Goal: Navigation & Orientation: Find specific page/section

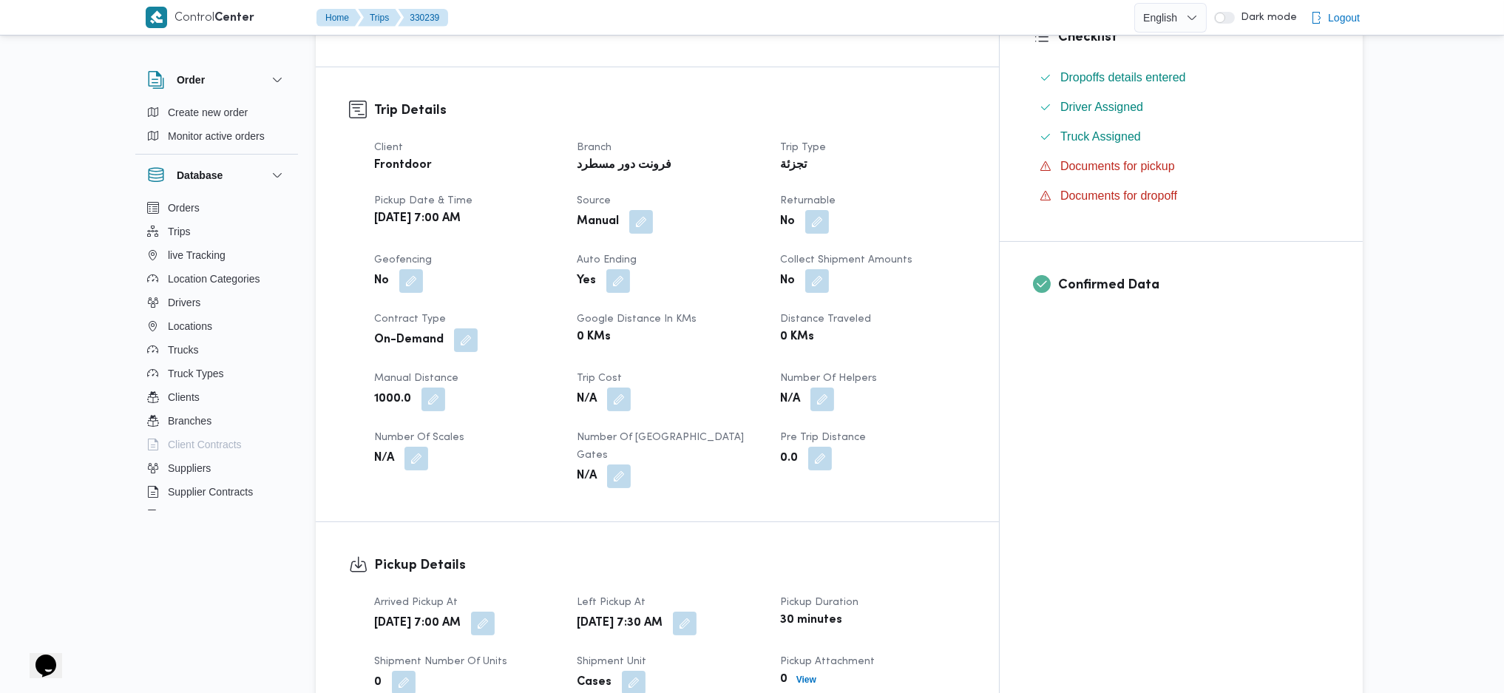
scroll to position [492, 0]
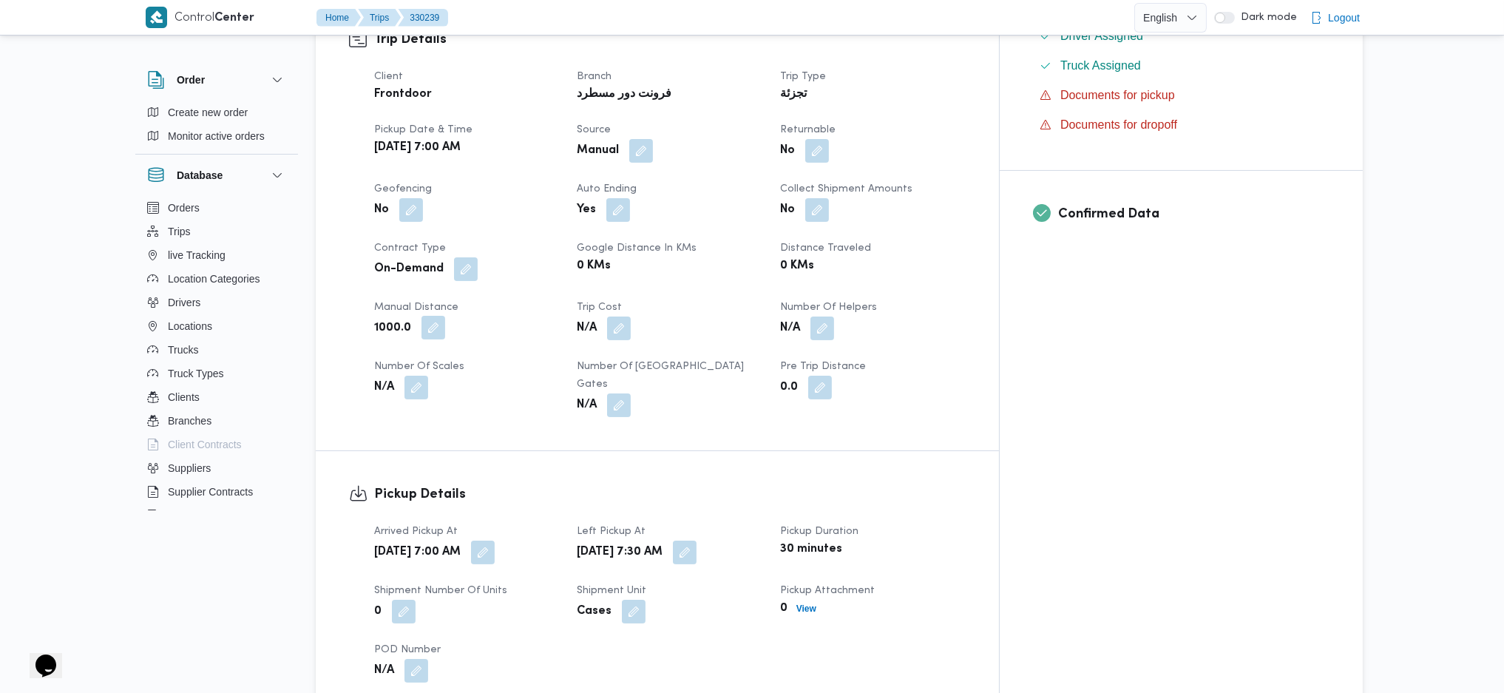
click at [431, 339] on button "button" at bounding box center [433, 328] width 24 height 24
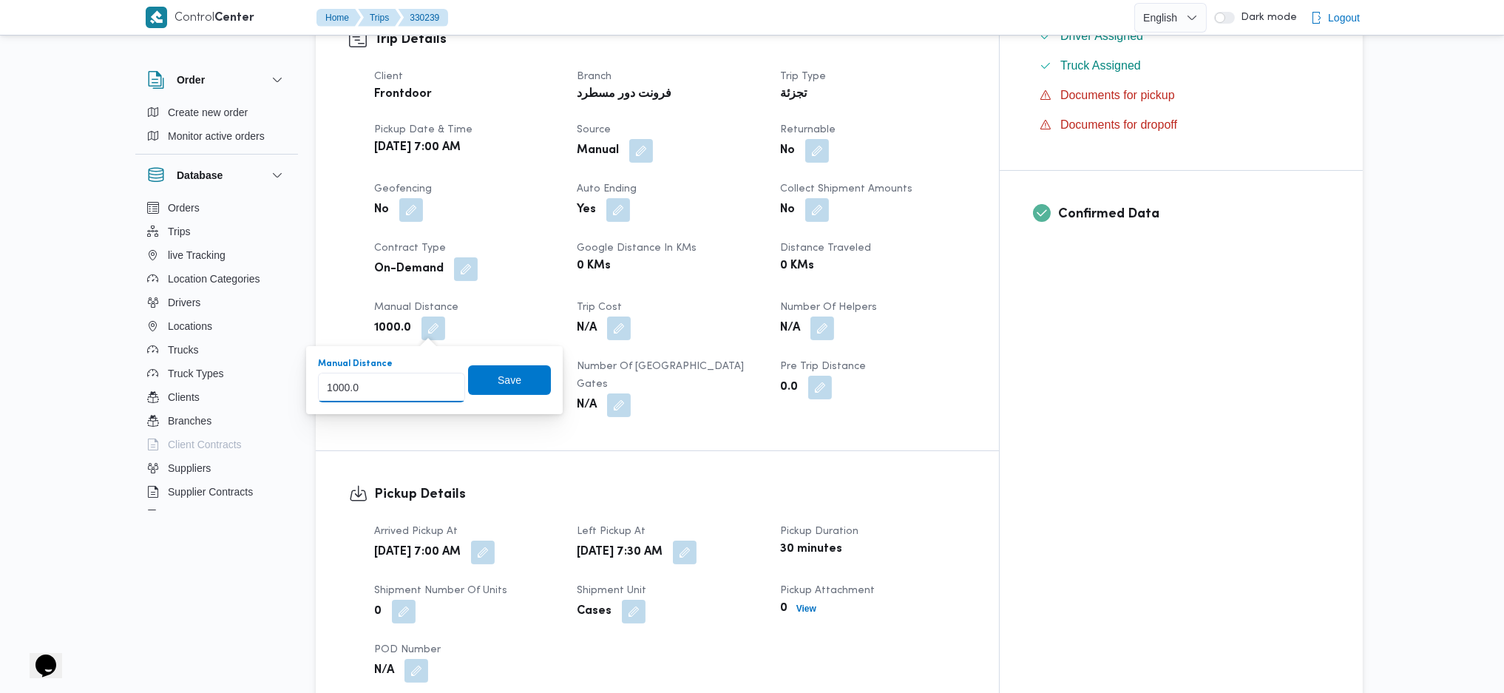
click at [420, 382] on input "1000.0" at bounding box center [391, 388] width 147 height 30
type input "1"
type input "500"
click button "Save" at bounding box center [509, 380] width 83 height 30
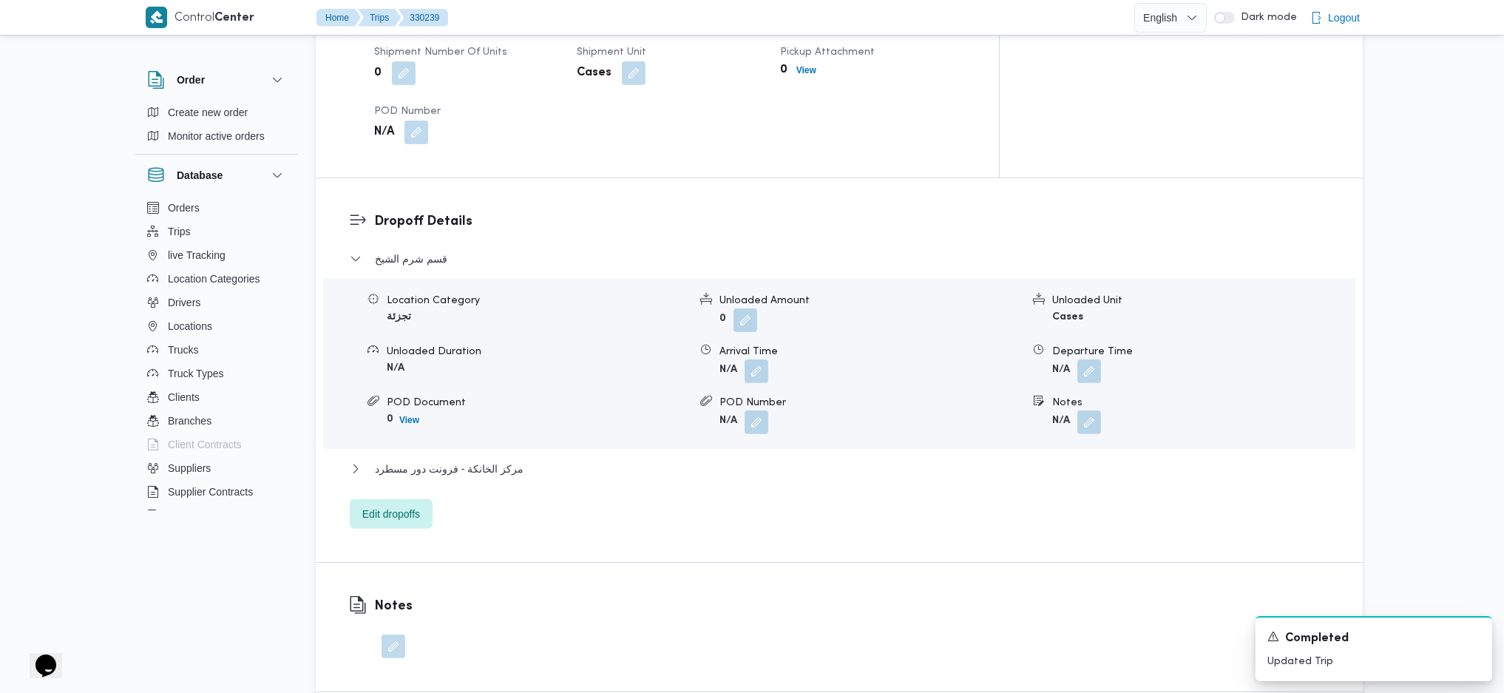
scroll to position [1205, 0]
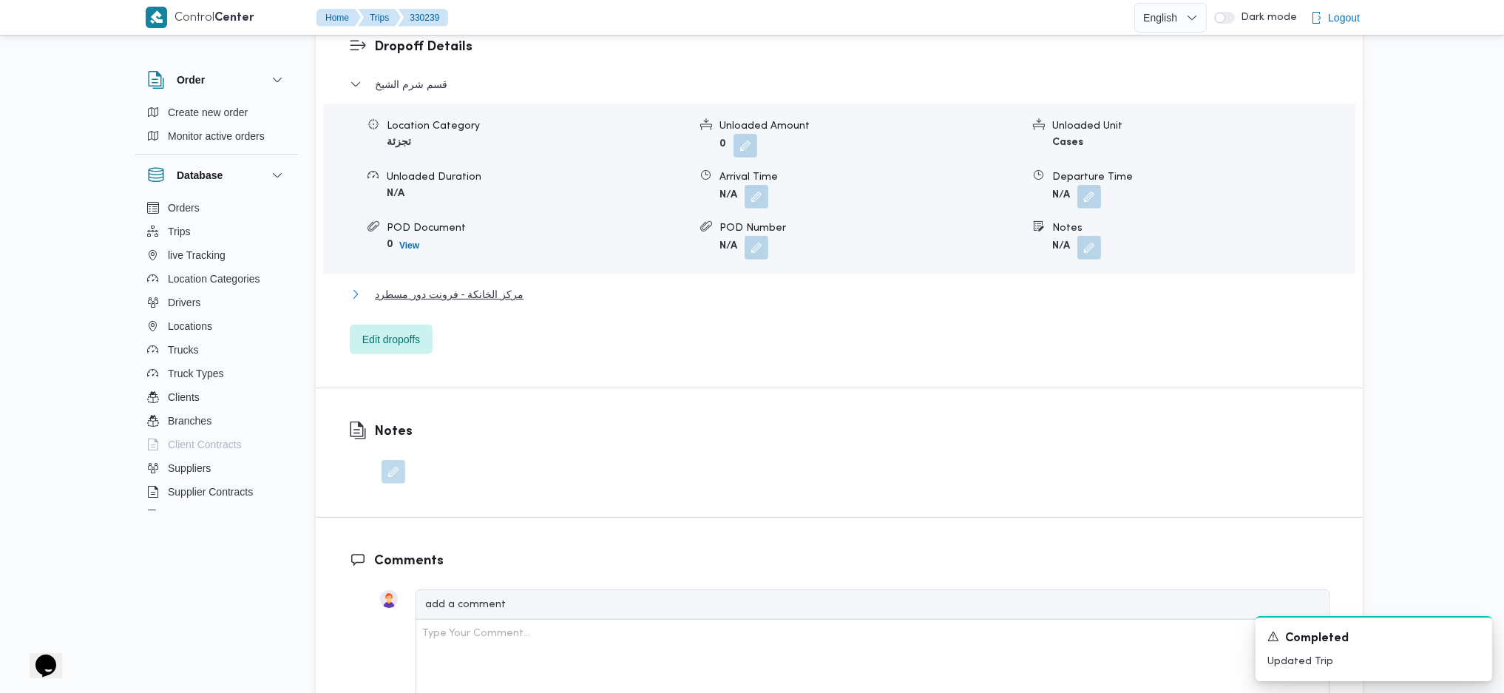
click at [492, 285] on span "مركز الخانكة - فرونت دور مسطرد" at bounding box center [449, 294] width 149 height 18
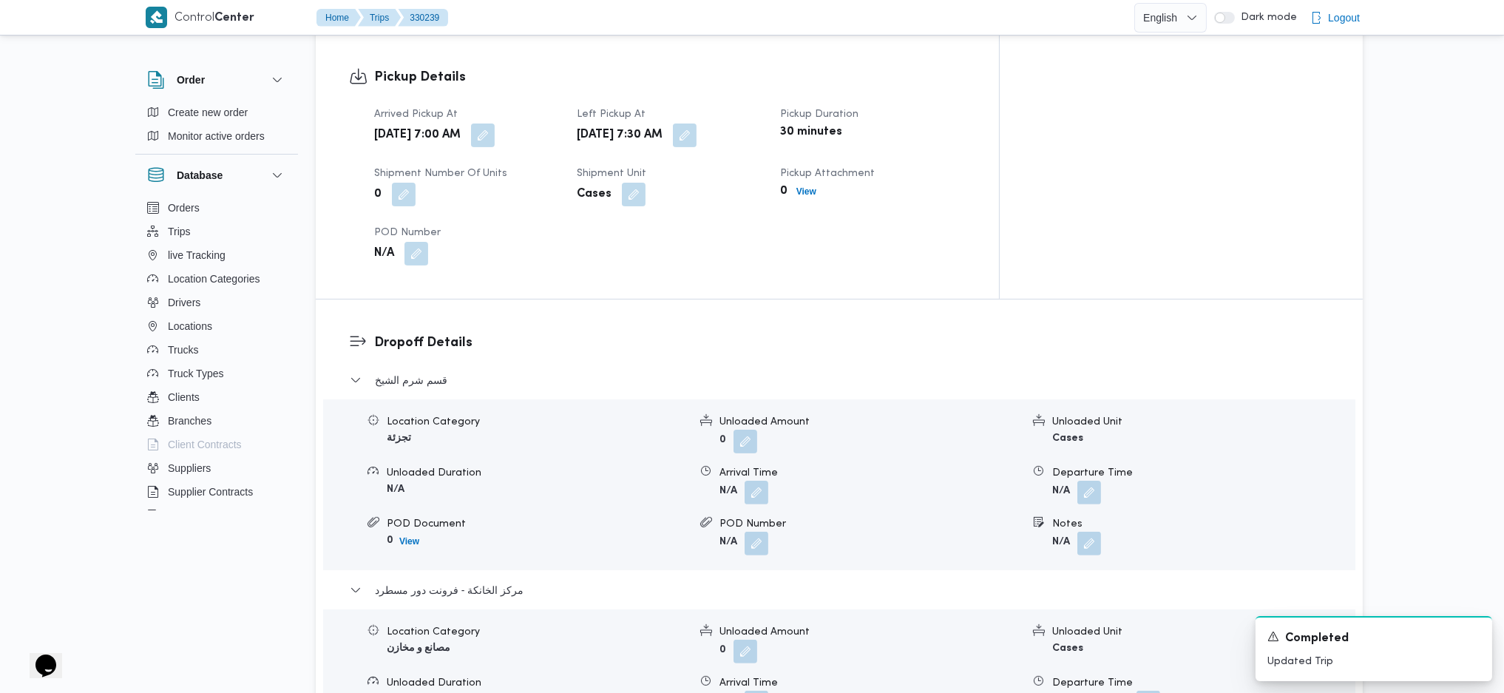
scroll to position [1107, 0]
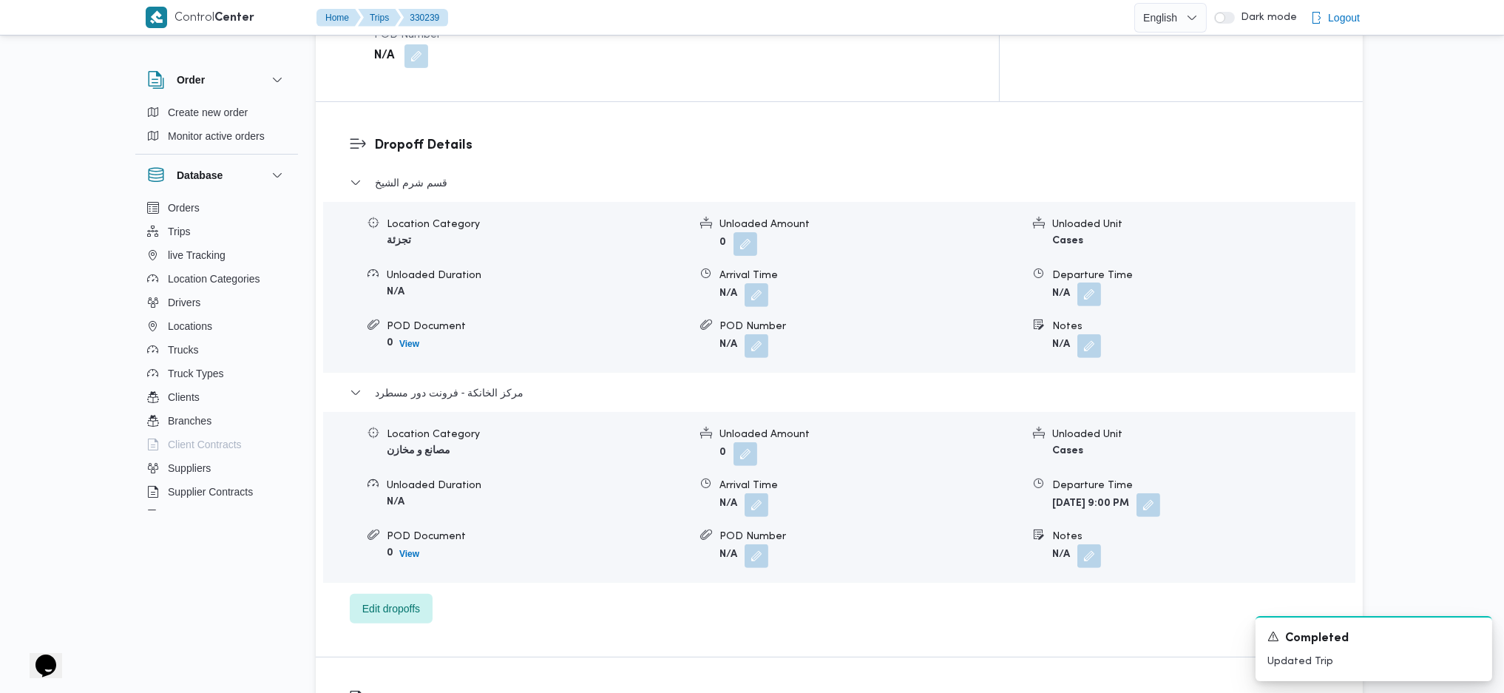
click at [1098, 282] on button "button" at bounding box center [1089, 294] width 24 height 24
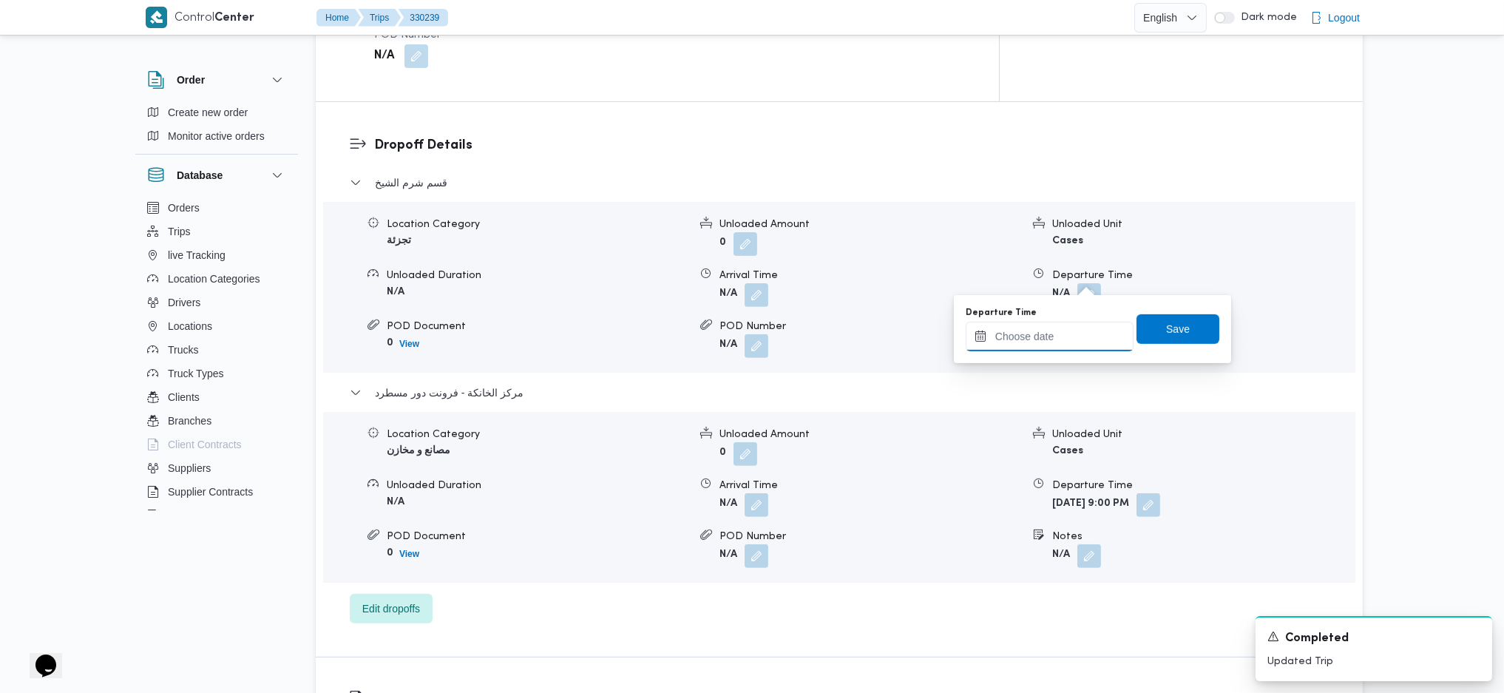
click at [1054, 331] on input "Departure Time" at bounding box center [1050, 337] width 168 height 30
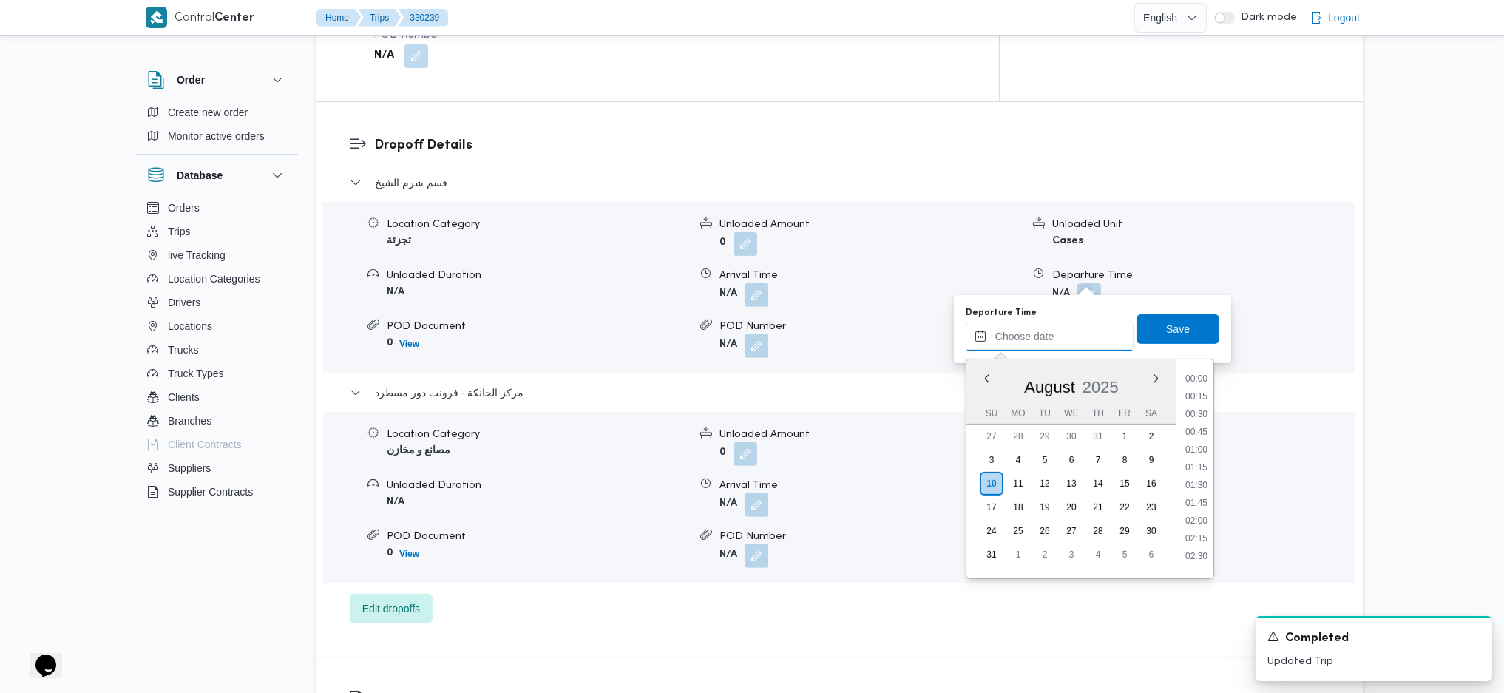
scroll to position [771, 0]
click at [1011, 379] on div "August 2025" at bounding box center [1071, 384] width 210 height 38
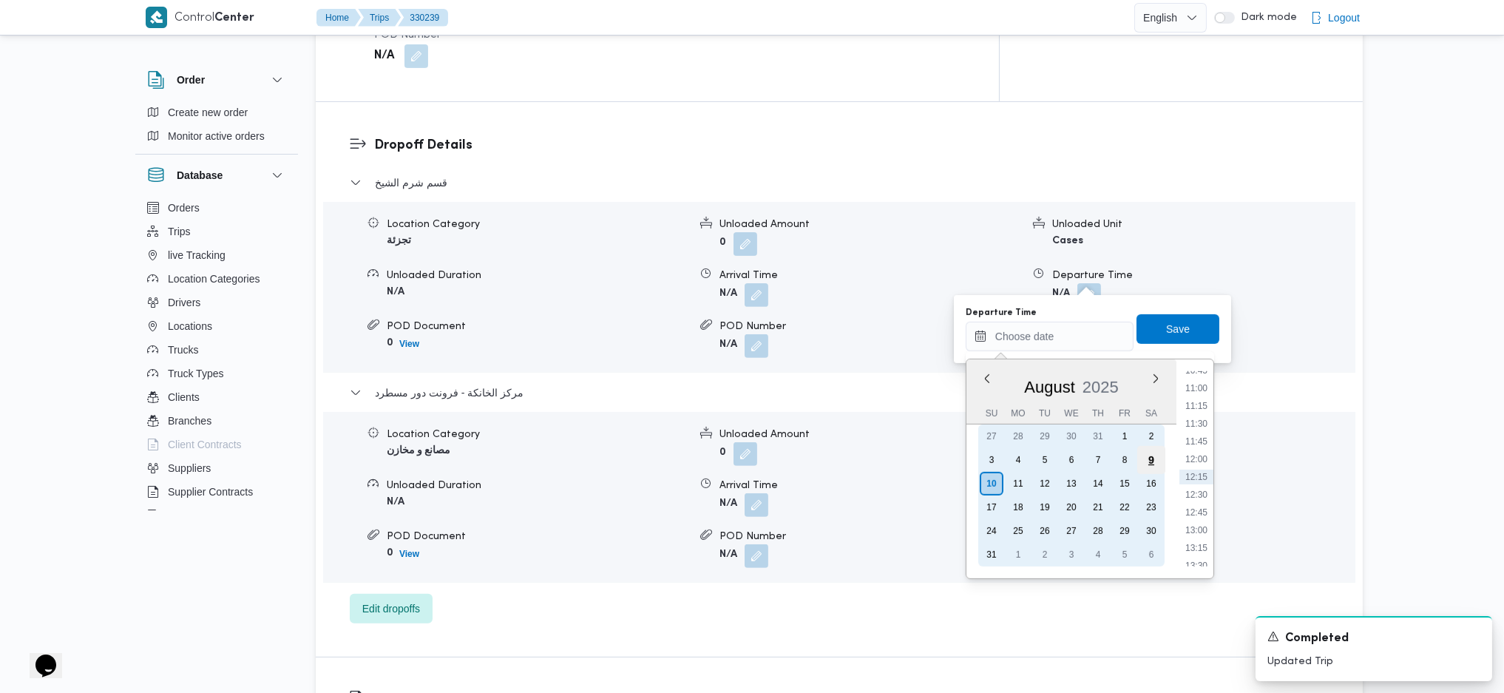
click at [1153, 455] on div "9" at bounding box center [1151, 460] width 28 height 28
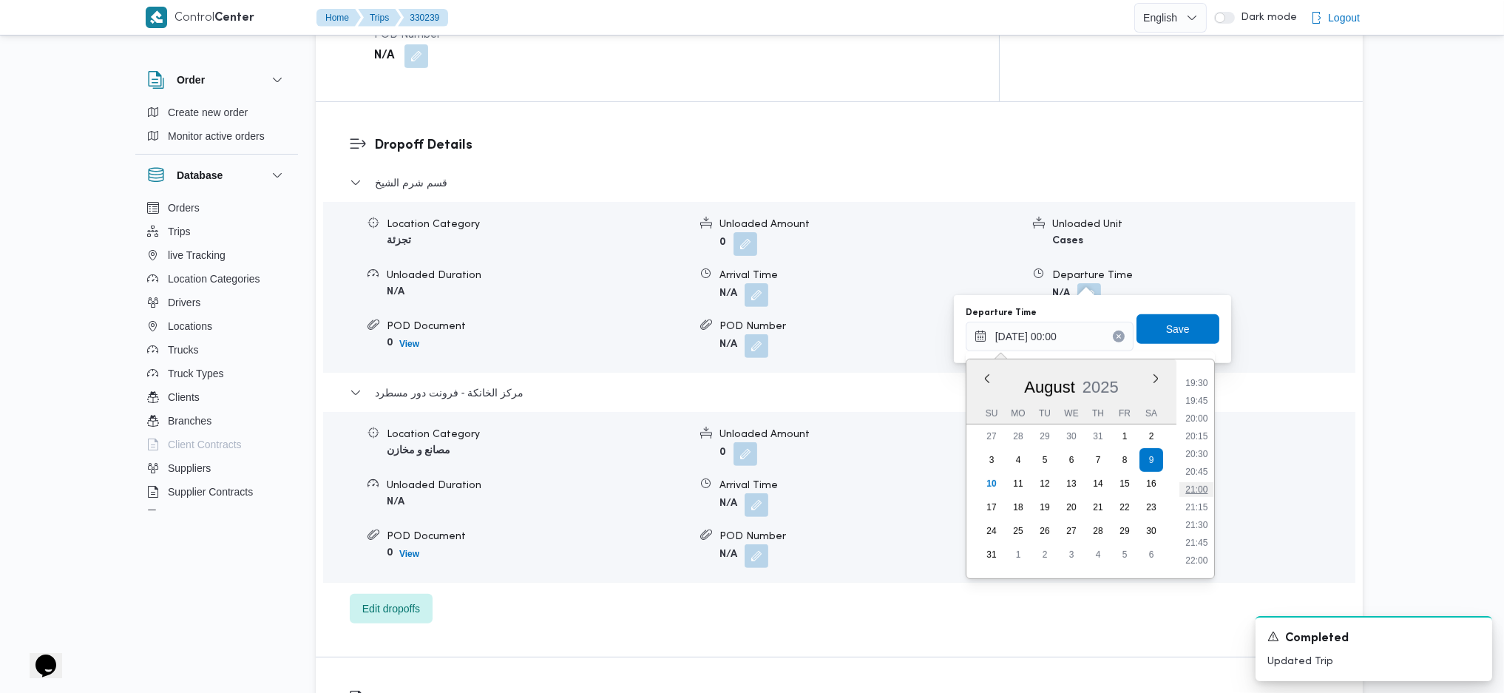
click at [1196, 483] on li "21:00" at bounding box center [1196, 489] width 34 height 15
type input "09/08/2025 21:00"
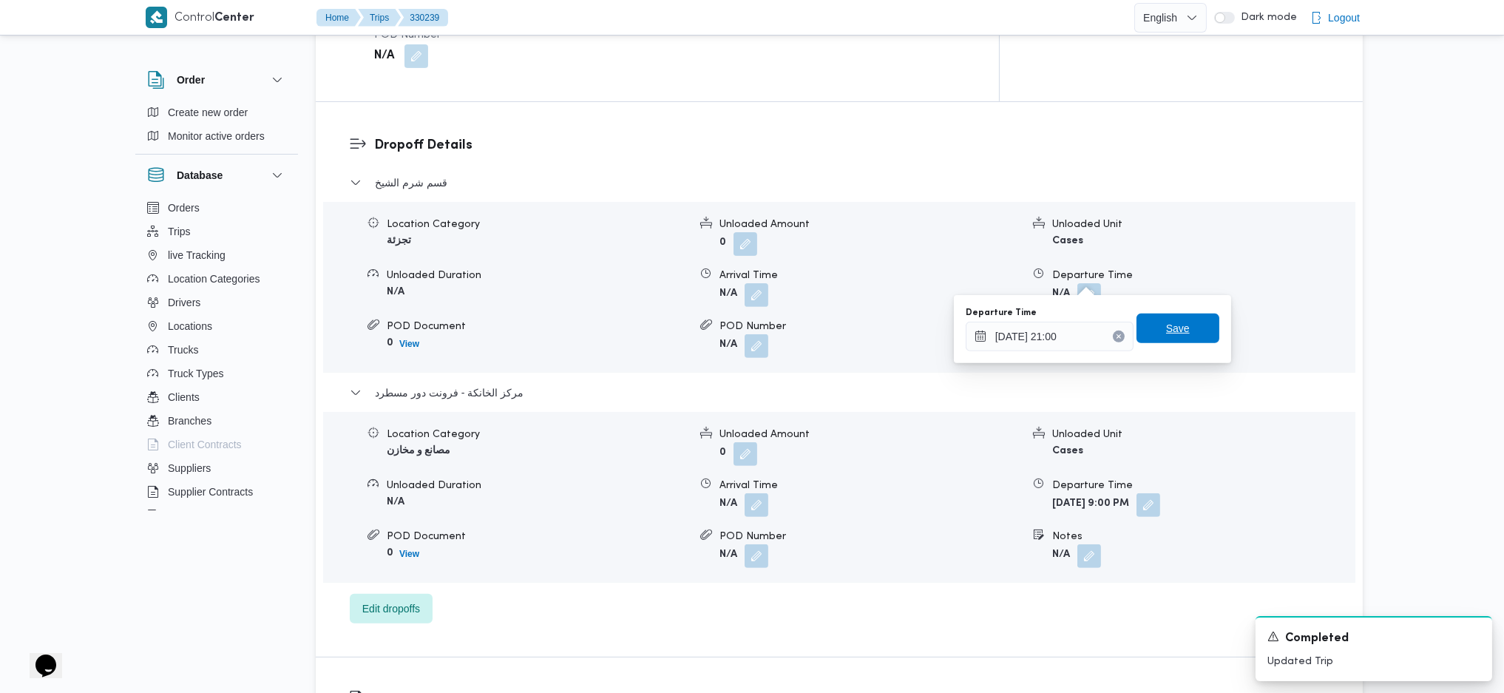
click at [1165, 342] on span "Save" at bounding box center [1177, 328] width 83 height 30
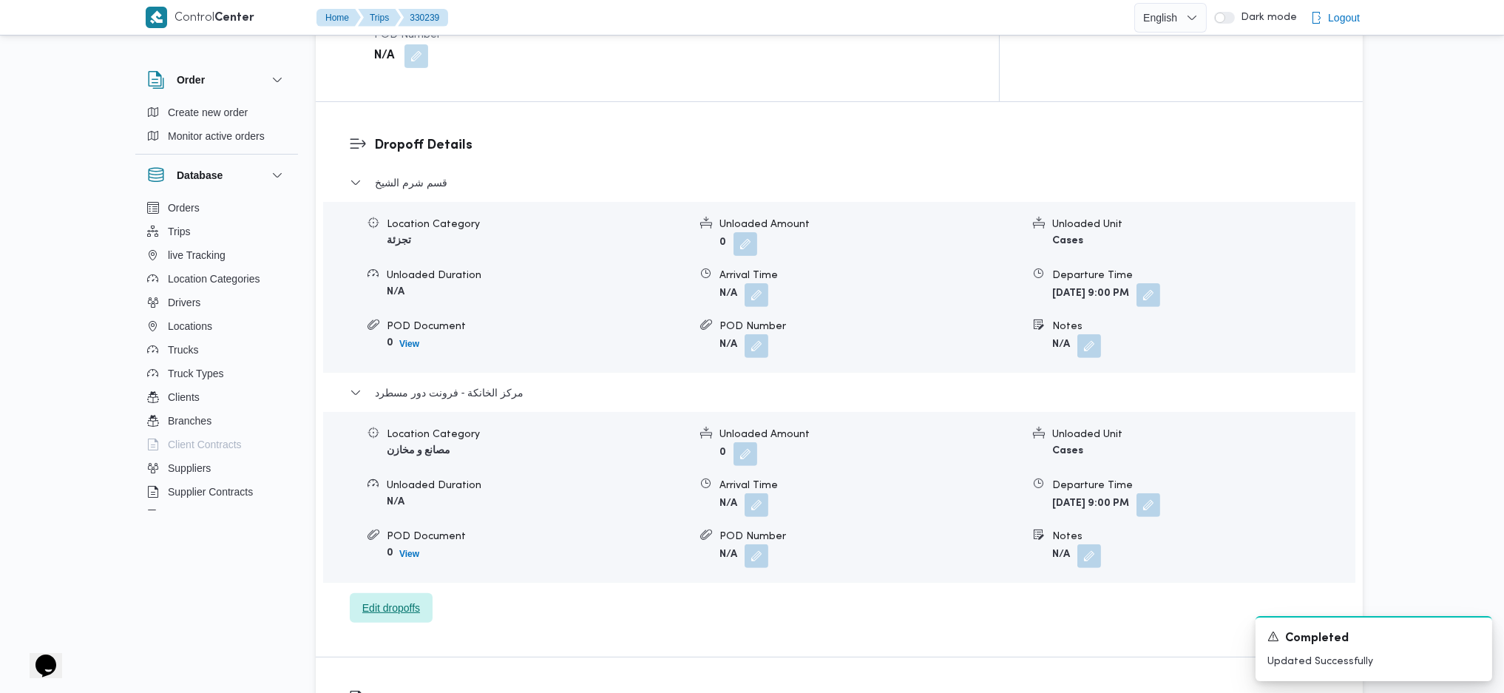
click at [396, 599] on span "Edit dropoffs" at bounding box center [391, 608] width 58 height 18
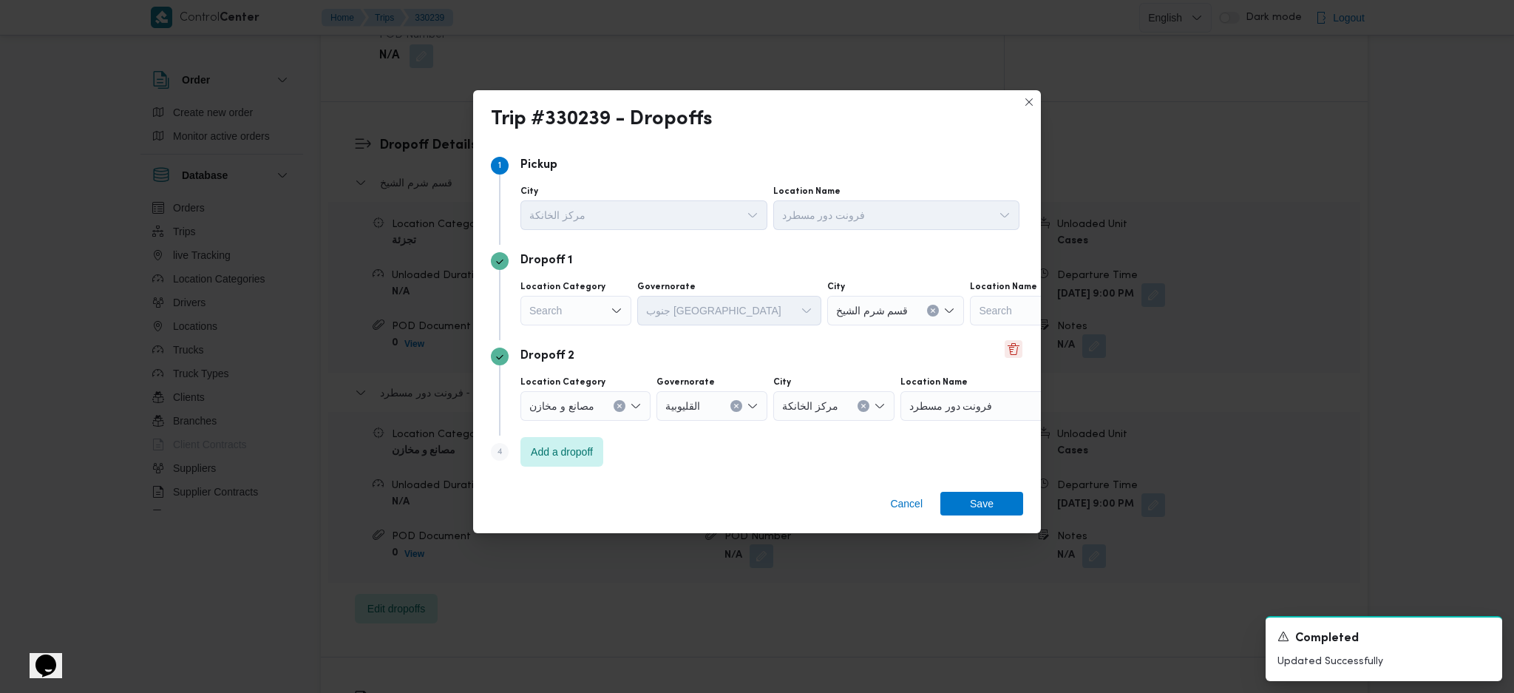
click at [1008, 358] on button "Delete" at bounding box center [1014, 349] width 18 height 18
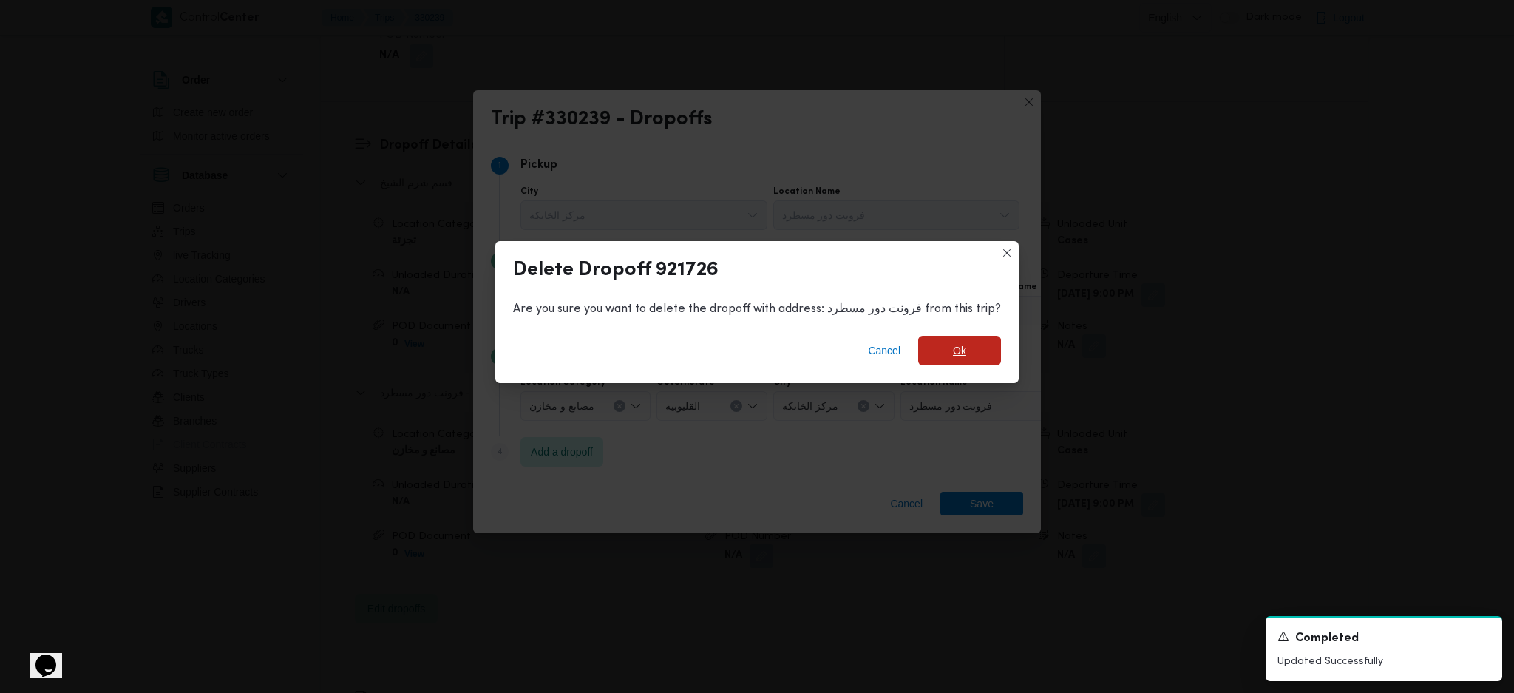
click at [963, 351] on span "Ok" at bounding box center [959, 351] width 83 height 30
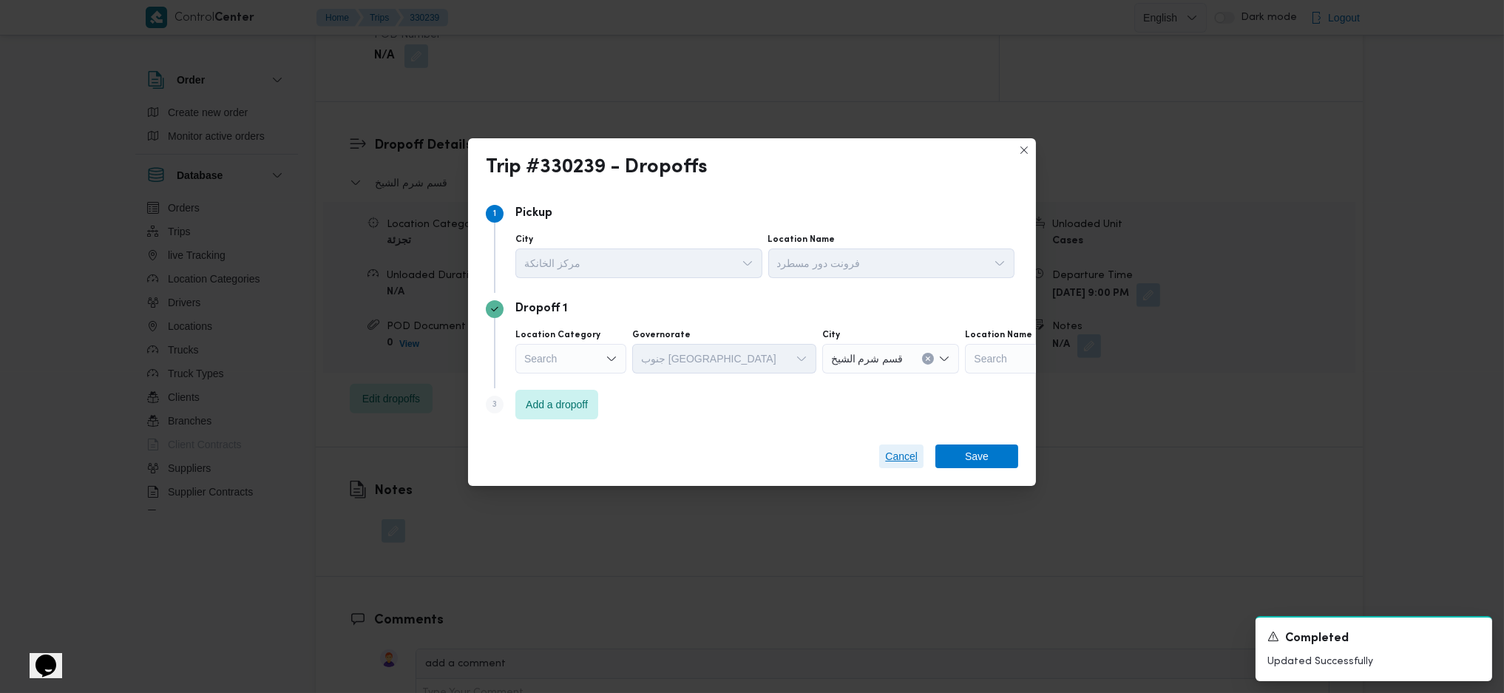
click at [895, 459] on span "Cancel" at bounding box center [901, 456] width 33 height 18
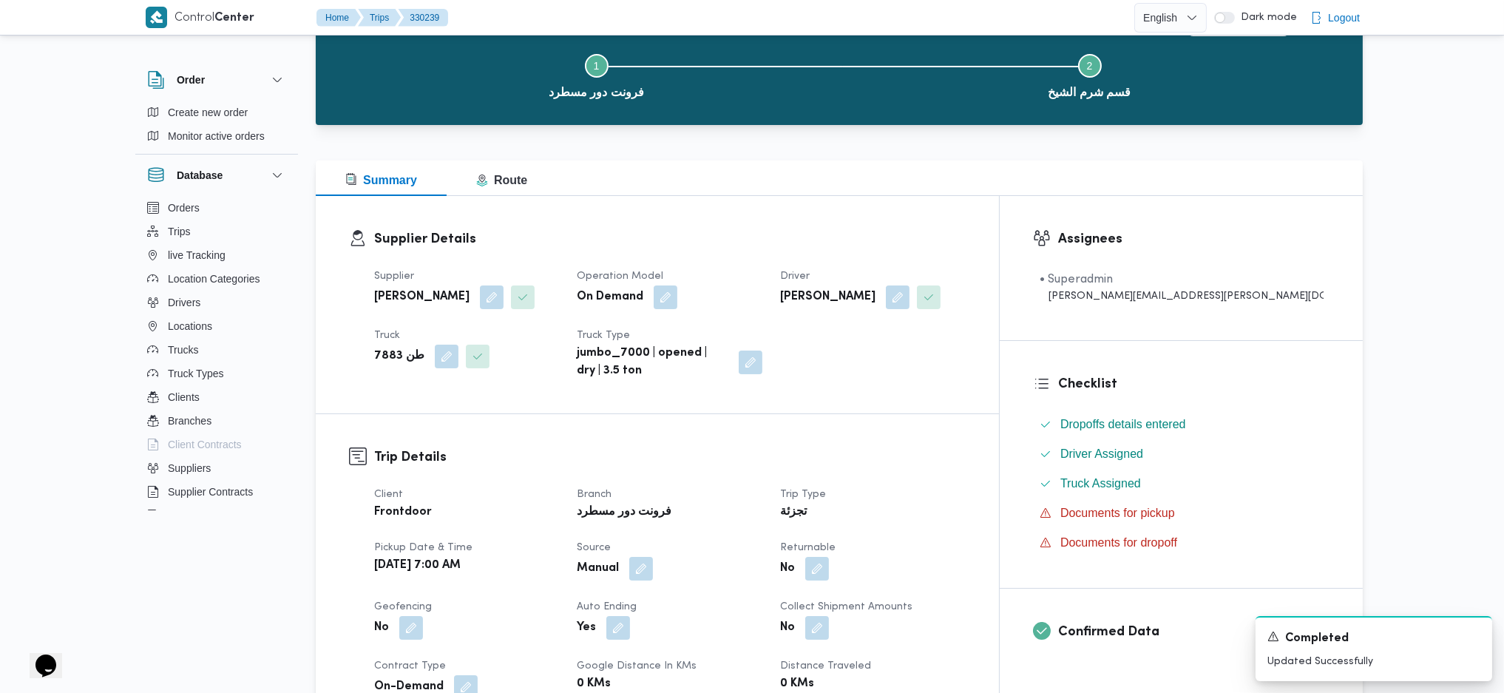
scroll to position [0, 0]
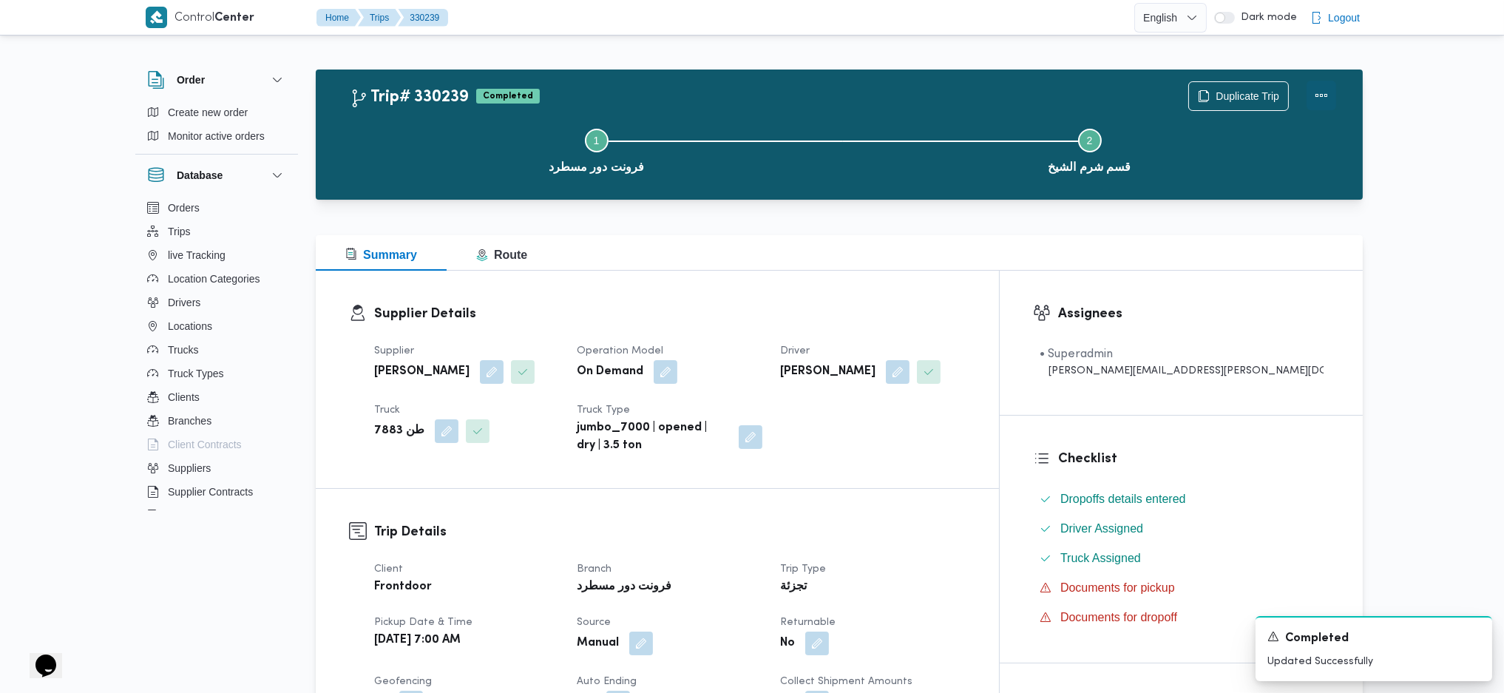
click at [1315, 94] on button "Actions" at bounding box center [1321, 96] width 30 height 30
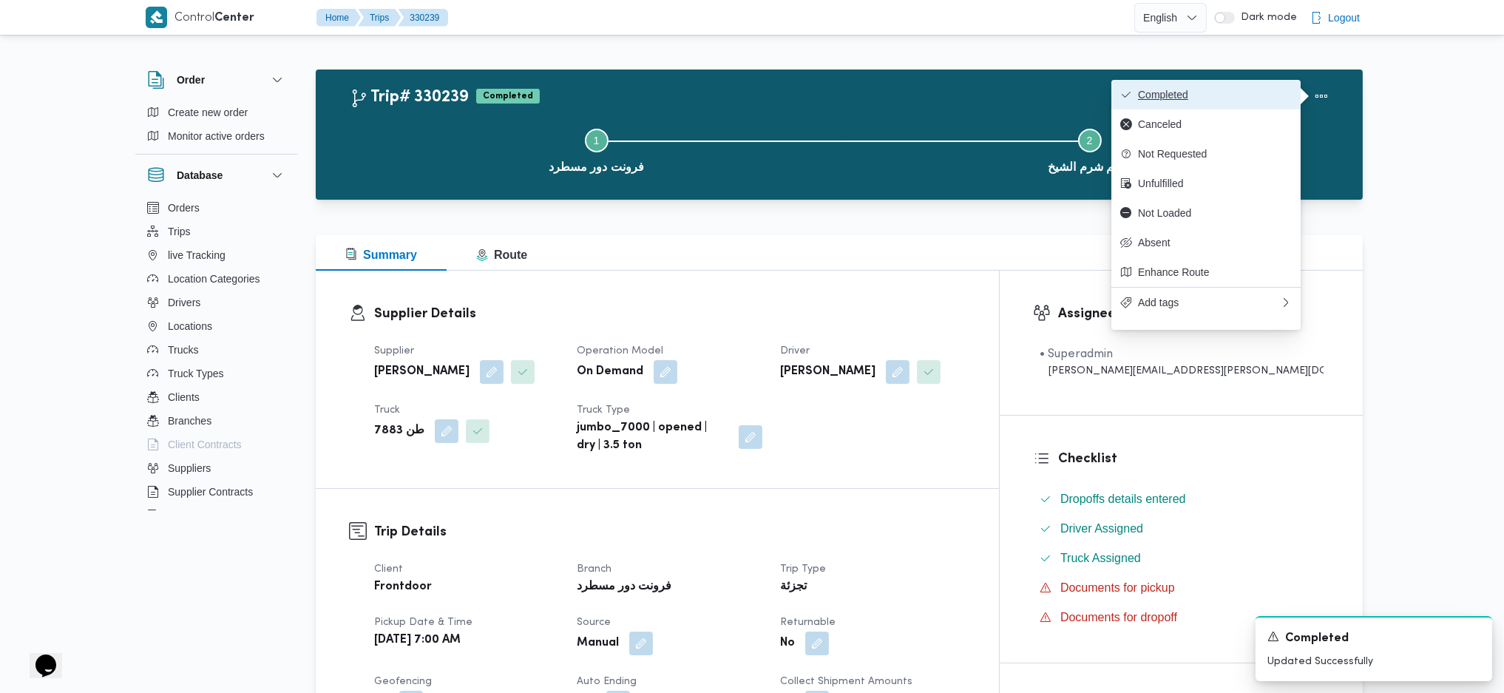
click at [1247, 89] on span "Completed" at bounding box center [1215, 95] width 154 height 12
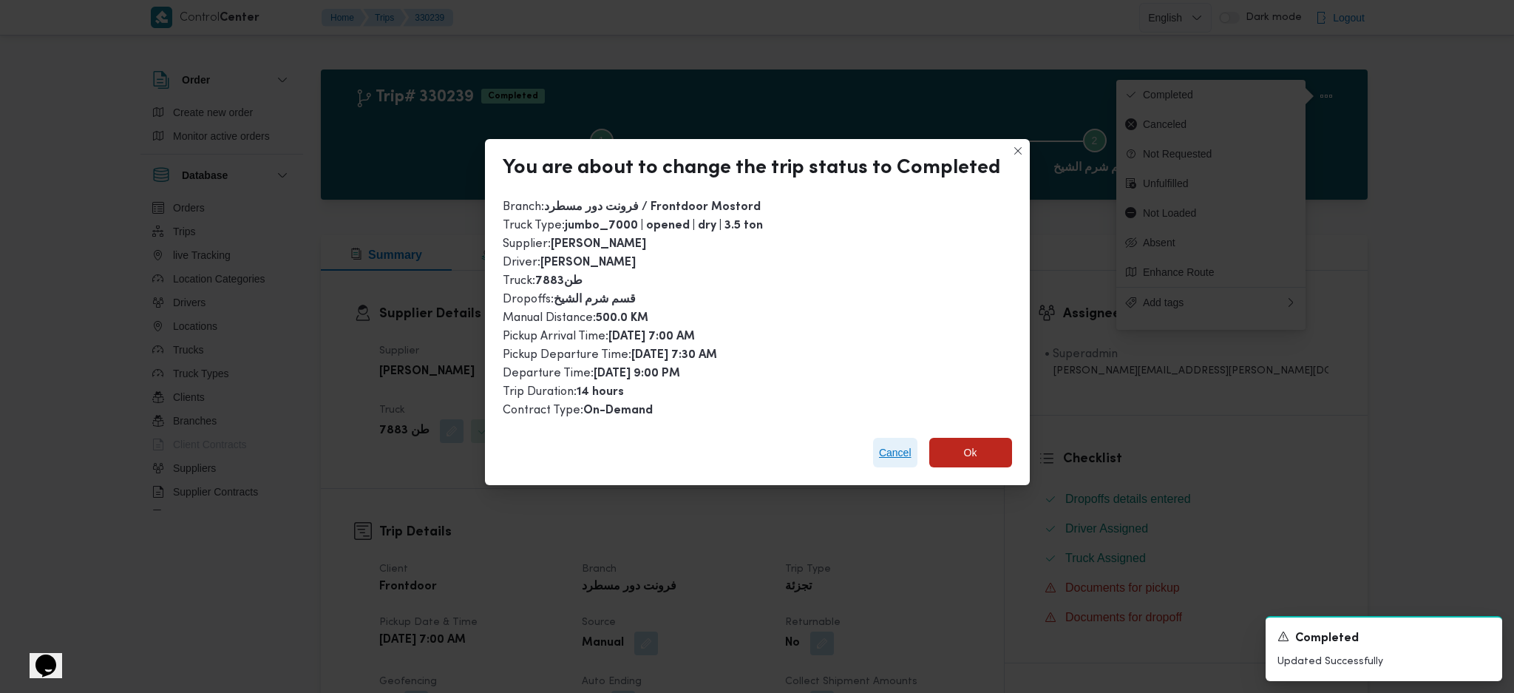
click at [892, 449] on span "Cancel" at bounding box center [895, 453] width 33 height 18
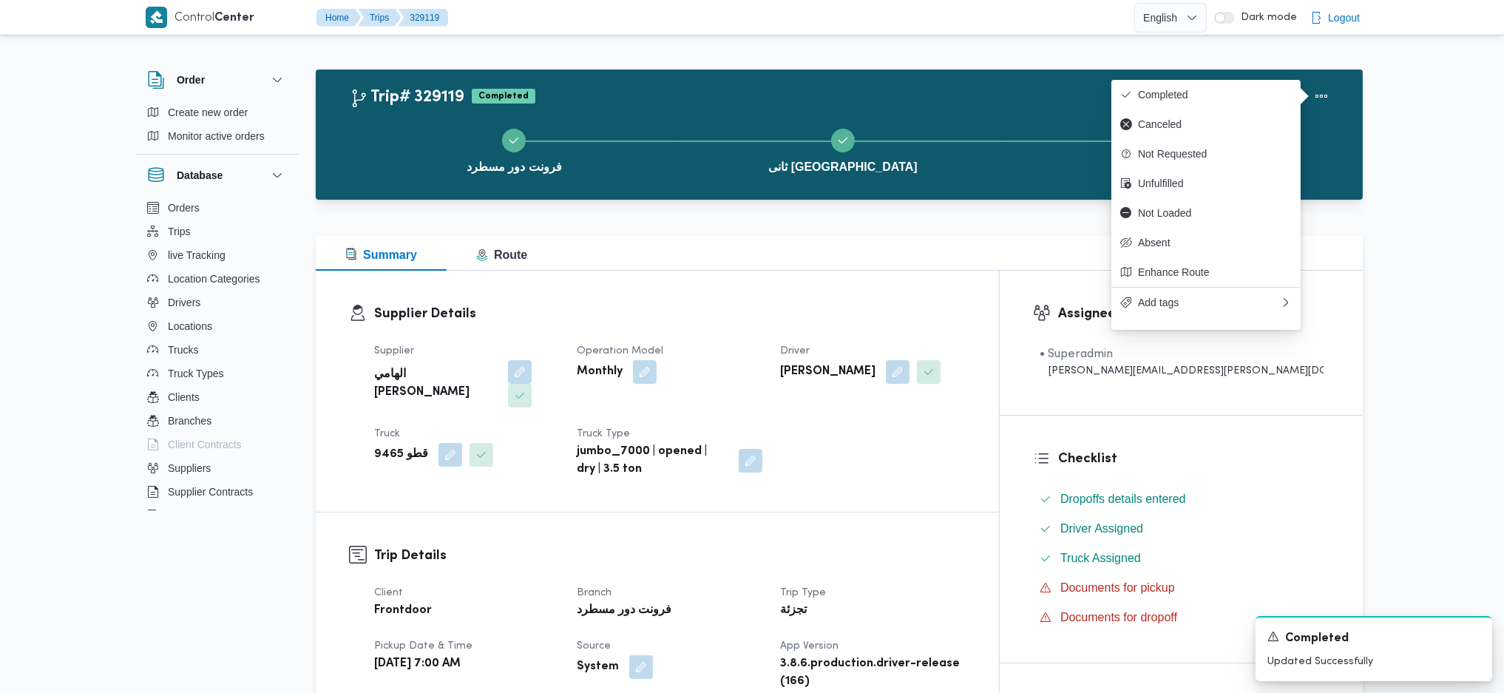
click at [668, 107] on div "فرونت دور مسطرد ثانى القاهرة الجديدة فرونت دور مسطرد" at bounding box center [843, 149] width 1004 height 95
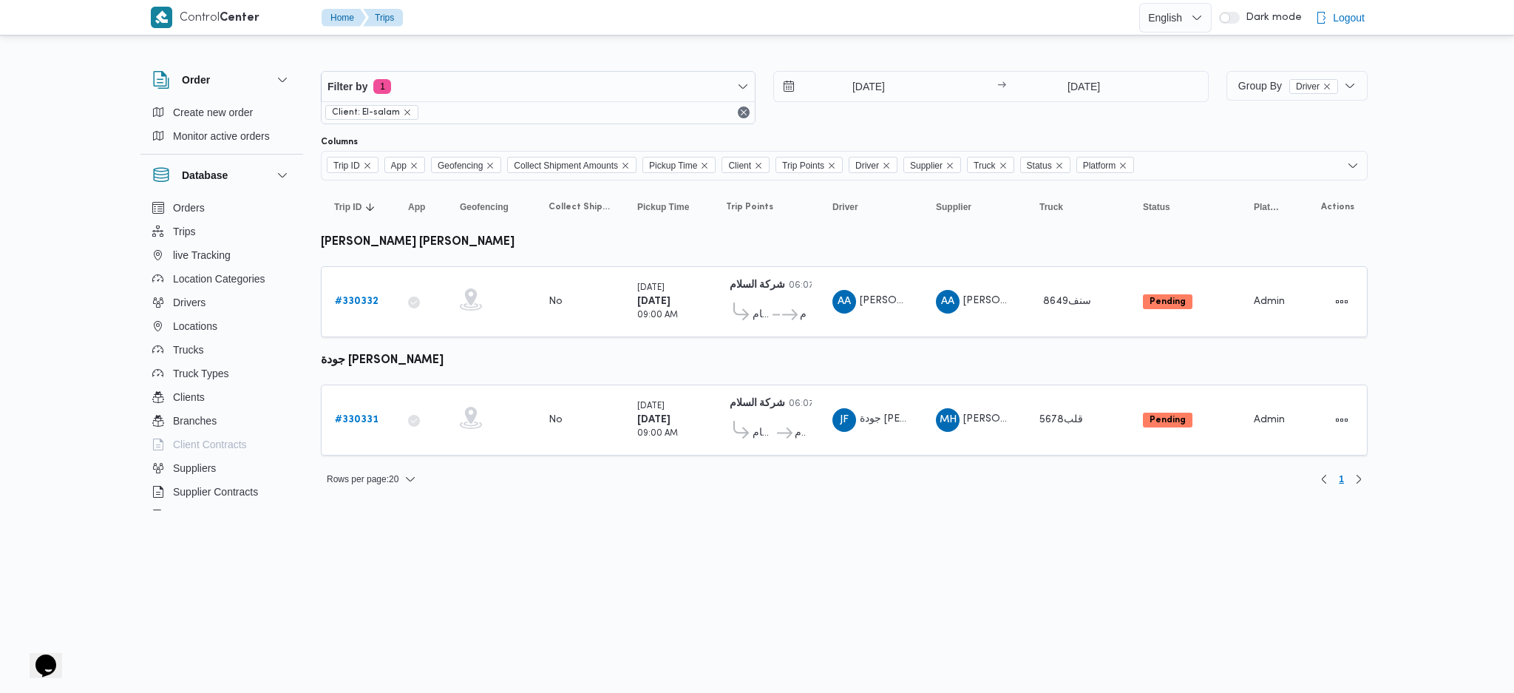
click at [575, 476] on div "Rows per page : 20 1" at bounding box center [844, 478] width 1065 height 35
